Goal: Task Accomplishment & Management: Use online tool/utility

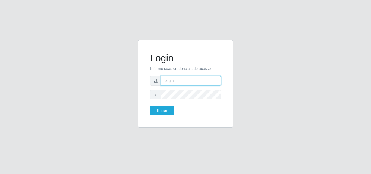
click at [174, 80] on input "text" at bounding box center [191, 81] width 60 height 10
type input "ana@saullus"
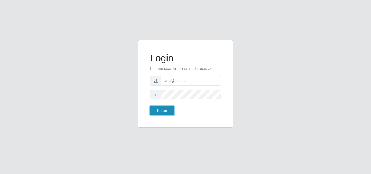
click at [158, 109] on button "Entrar" at bounding box center [162, 111] width 24 height 10
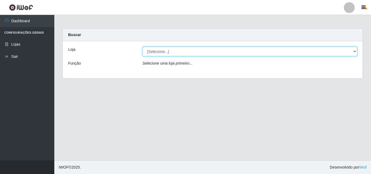
click at [356, 48] on select "[Selecione...] Saullus Supermercados" at bounding box center [250, 52] width 215 height 10
select select "423"
click at [143, 47] on select "[Selecione...] Saullus Supermercados" at bounding box center [250, 52] width 215 height 10
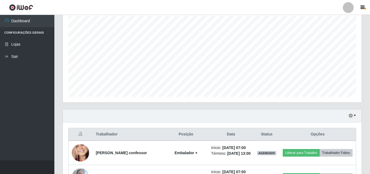
scroll to position [96, 0]
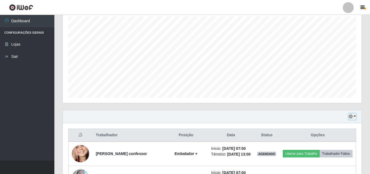
click at [353, 117] on button "button" at bounding box center [352, 117] width 8 height 6
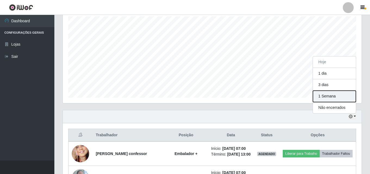
click at [336, 94] on button "1 Semana" at bounding box center [334, 96] width 43 height 11
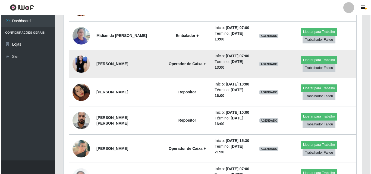
scroll to position [252, 0]
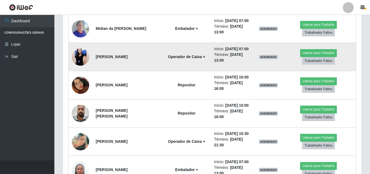
click at [78, 58] on img at bounding box center [80, 56] width 17 height 39
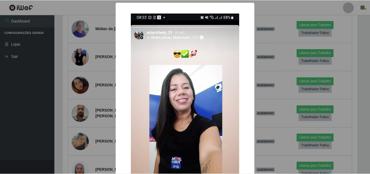
scroll to position [113, 296]
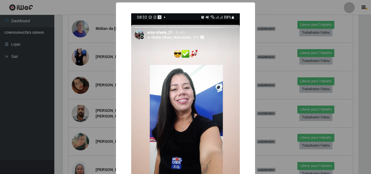
click at [77, 62] on div "× OK Cancel" at bounding box center [185, 87] width 371 height 174
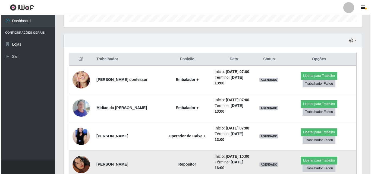
scroll to position [170, 0]
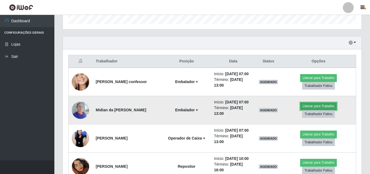
click at [314, 108] on button "Liberar para Trabalho" at bounding box center [318, 106] width 37 height 8
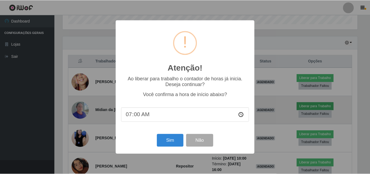
scroll to position [113, 296]
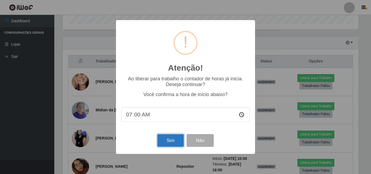
click at [177, 144] on button "Sim" at bounding box center [170, 140] width 26 height 13
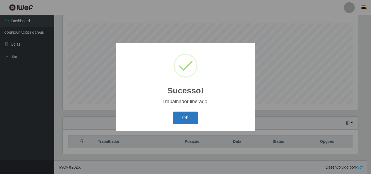
click at [180, 116] on button "OK" at bounding box center [185, 118] width 25 height 13
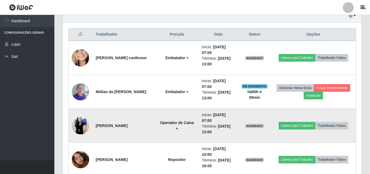
scroll to position [226, 0]
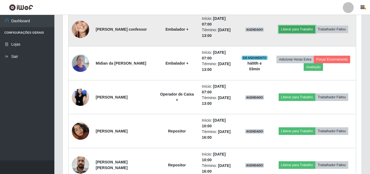
click at [301, 30] on button "Liberar para Trabalho" at bounding box center [296, 30] width 37 height 8
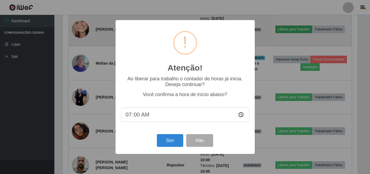
scroll to position [113, 296]
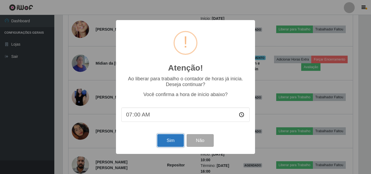
click at [169, 143] on button "Sim" at bounding box center [170, 140] width 26 height 13
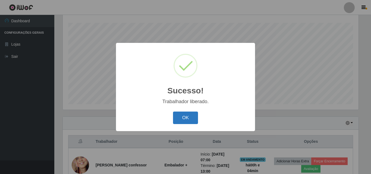
click at [187, 116] on button "OK" at bounding box center [185, 118] width 25 height 13
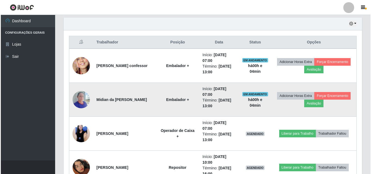
scroll to position [199, 0]
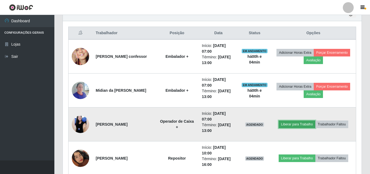
click at [308, 122] on button "Liberar para Trabalho" at bounding box center [296, 125] width 37 height 8
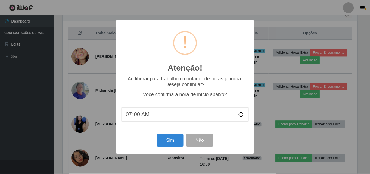
scroll to position [113, 296]
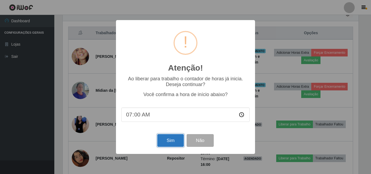
click at [160, 147] on button "Sim" at bounding box center [170, 140] width 26 height 13
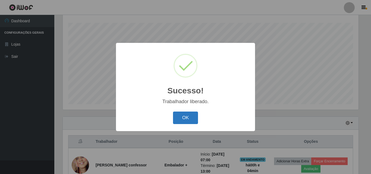
click at [190, 117] on button "OK" at bounding box center [185, 118] width 25 height 13
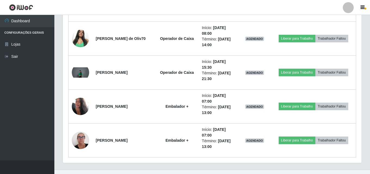
scroll to position [905, 0]
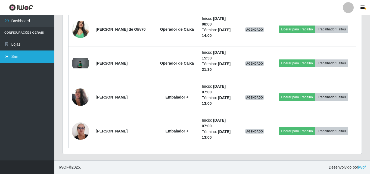
click at [32, 55] on link "Sair" at bounding box center [27, 57] width 54 height 12
